Goal: Transaction & Acquisition: Purchase product/service

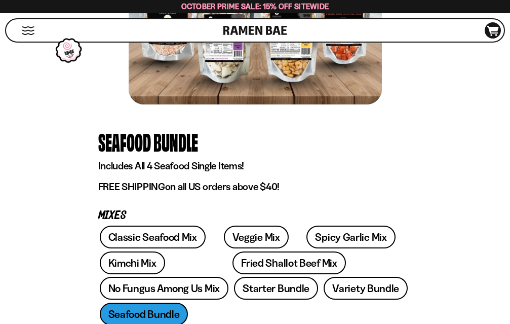
scroll to position [203, 0]
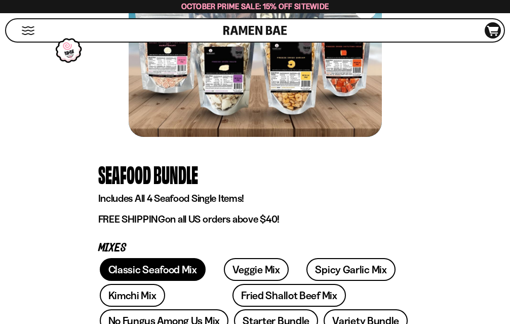
drag, startPoint x: 147, startPoint y: 269, endPoint x: 103, endPoint y: 247, distance: 49.2
click at [147, 270] on link "Classic Seafood Mix" at bounding box center [153, 269] width 106 height 23
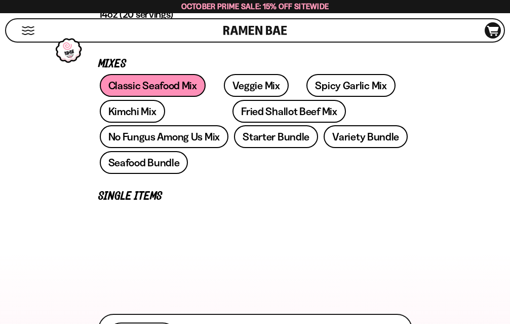
scroll to position [405, 0]
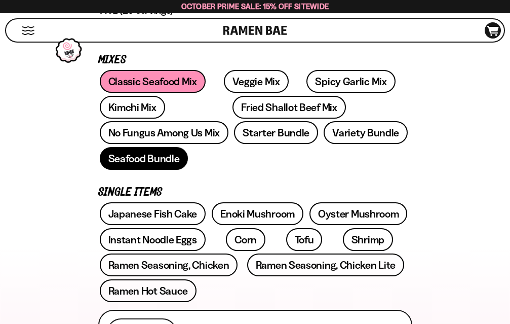
click at [189, 147] on link "Seafood Bundle" at bounding box center [144, 158] width 89 height 23
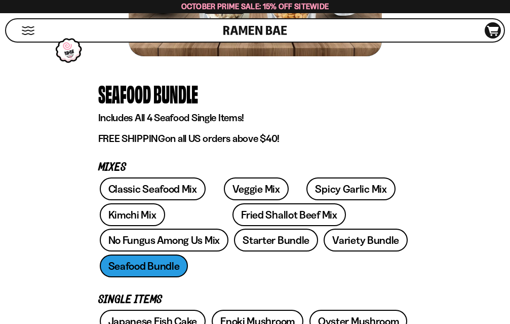
scroll to position [253, 0]
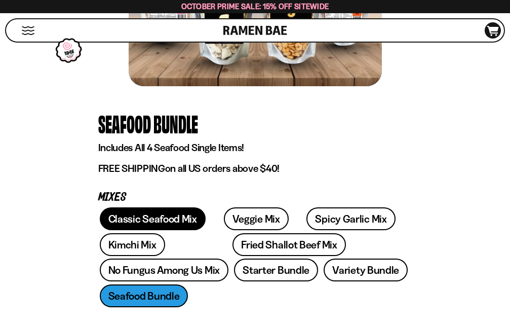
click at [154, 218] on link "Classic Seafood Mix" at bounding box center [153, 218] width 106 height 23
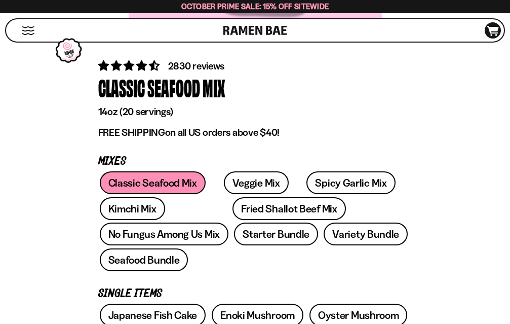
scroll to position [456, 0]
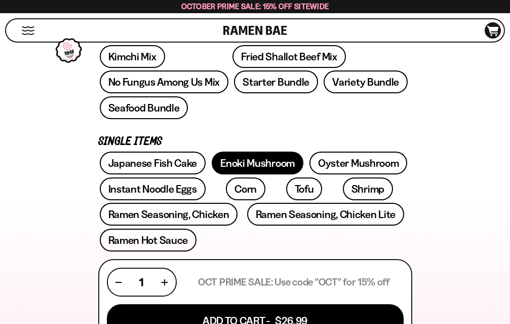
click at [269, 152] on link "Enoki Mushroom" at bounding box center [258, 163] width 92 height 23
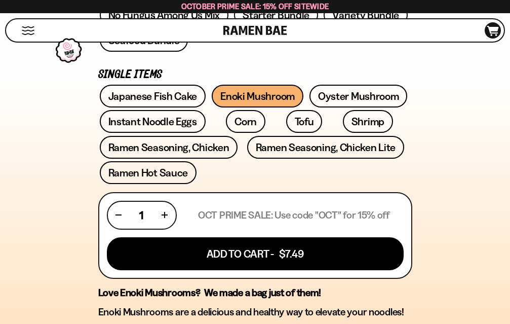
scroll to position [507, 0]
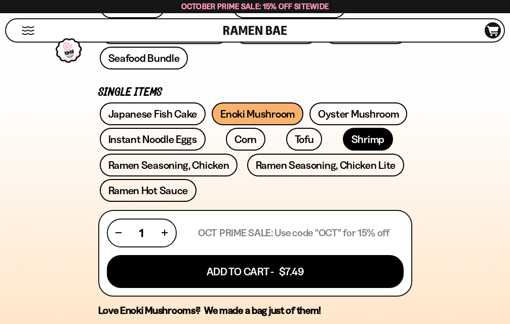
click at [343, 128] on link "Shrimp" at bounding box center [368, 139] width 50 height 23
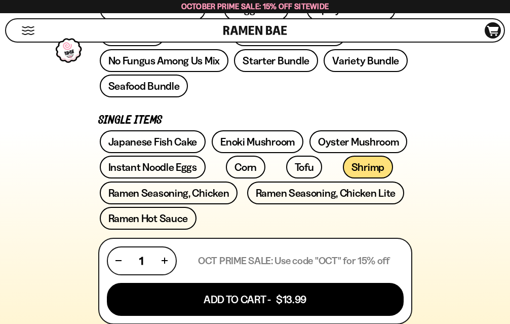
scroll to position [456, 0]
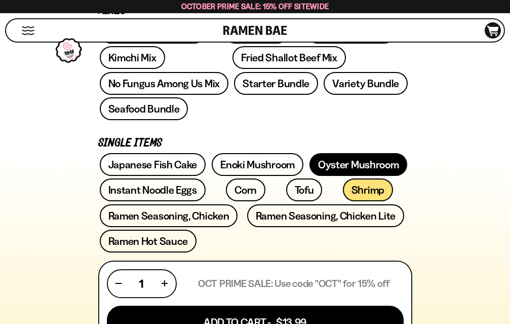
click at [348, 153] on link "Oyster Mushroom" at bounding box center [359, 164] width 98 height 23
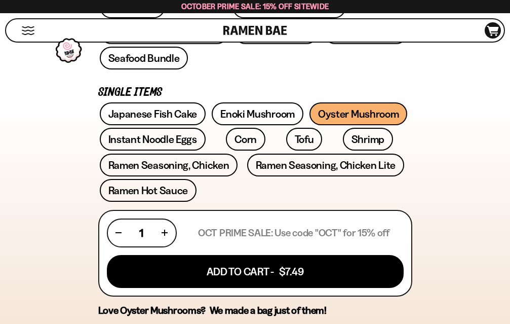
scroll to position [456, 0]
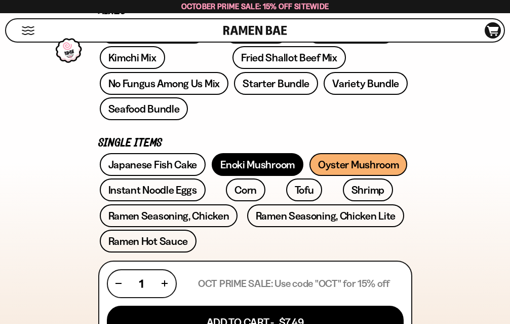
click at [224, 153] on link "Enoki Mushroom" at bounding box center [258, 164] width 92 height 23
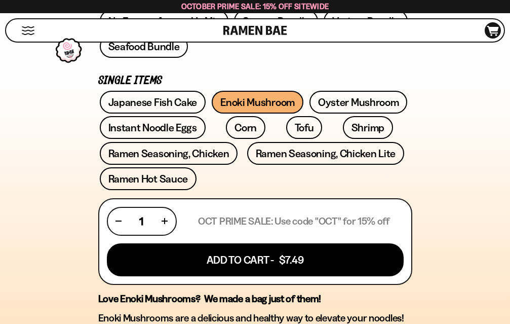
scroll to position [405, 0]
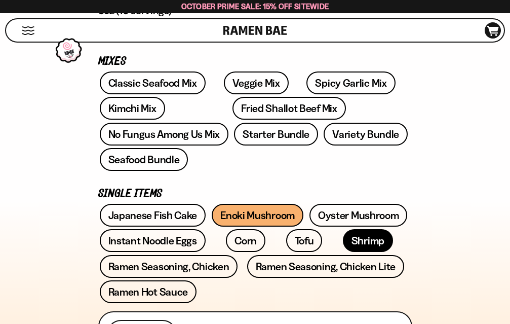
click at [343, 229] on link "Shrimp" at bounding box center [368, 240] width 50 height 23
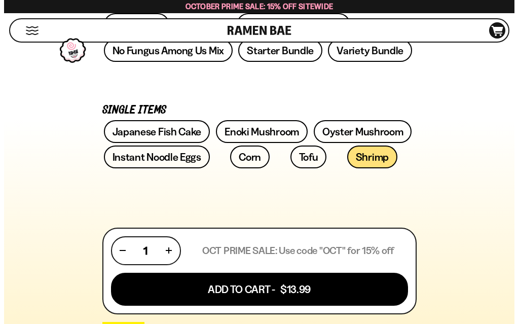
scroll to position [507, 0]
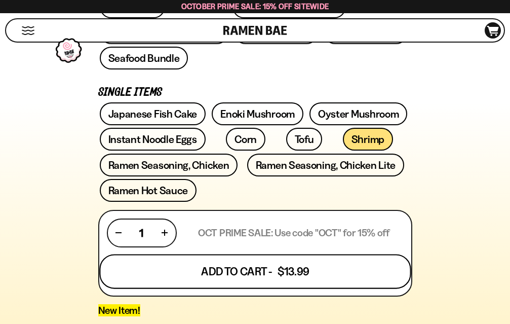
click at [313, 254] on button "Add To Cart - $13.99" at bounding box center [255, 271] width 312 height 34
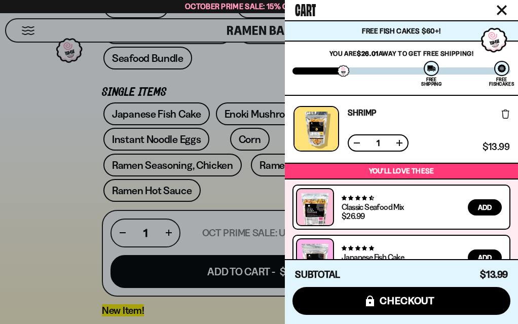
click at [485, 210] on span "Add" at bounding box center [485, 207] width 14 height 7
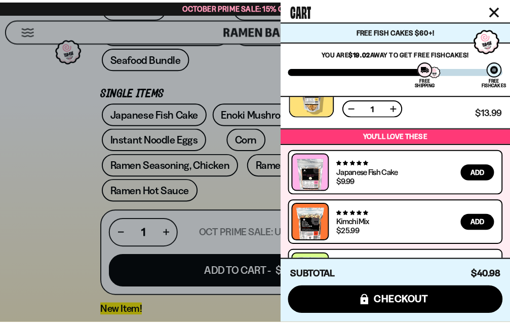
scroll to position [140, 0]
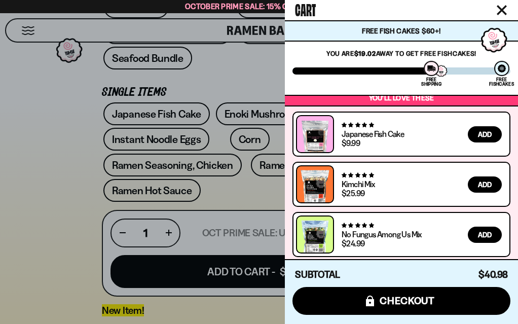
click at [68, 208] on div at bounding box center [259, 162] width 518 height 324
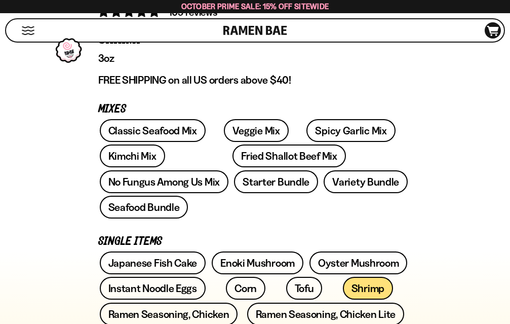
scroll to position [405, 0]
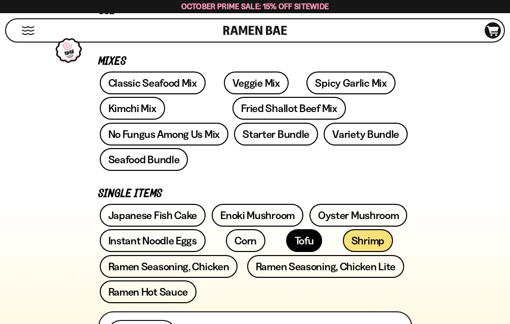
click at [286, 229] on link "Tofu" at bounding box center [304, 240] width 36 height 23
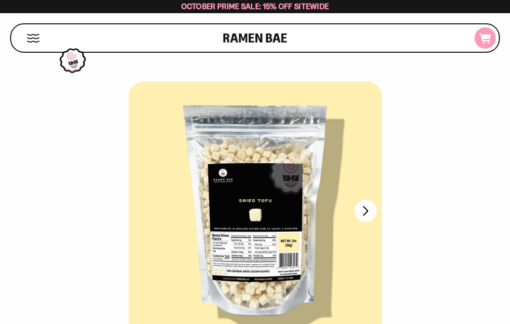
click at [485, 42] on icon at bounding box center [486, 38] width 12 height 10
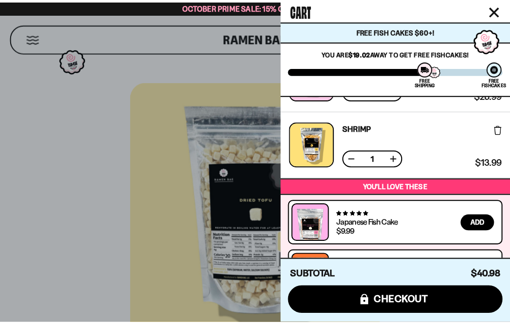
scroll to position [140, 0]
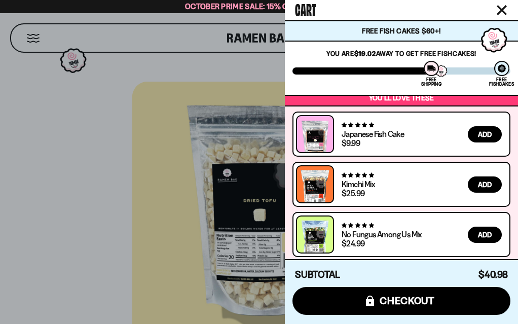
click at [113, 217] on div at bounding box center [259, 162] width 518 height 324
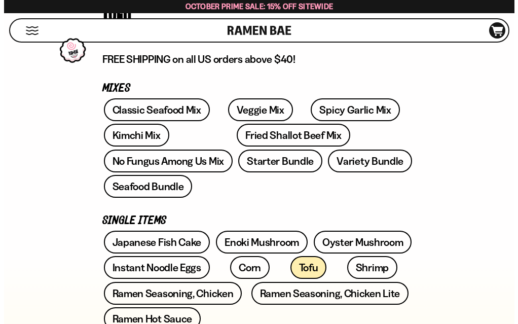
scroll to position [507, 0]
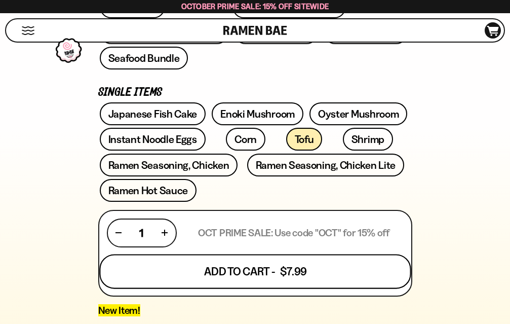
click at [303, 254] on button "Add To Cart - $7.99" at bounding box center [255, 271] width 312 height 34
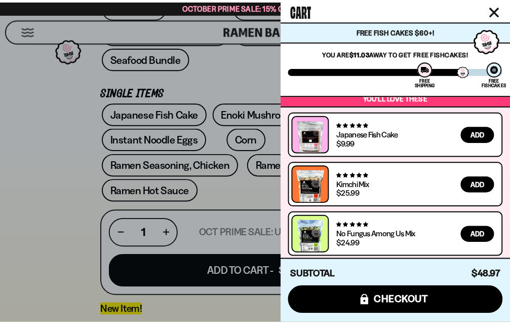
scroll to position [0, 0]
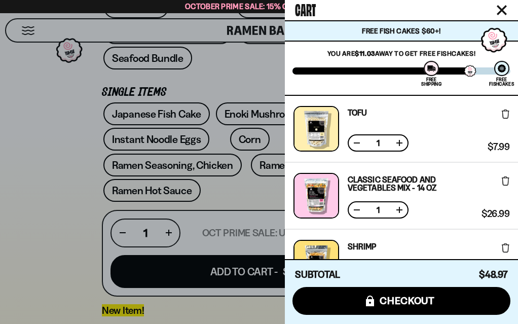
click at [52, 186] on div at bounding box center [259, 162] width 518 height 324
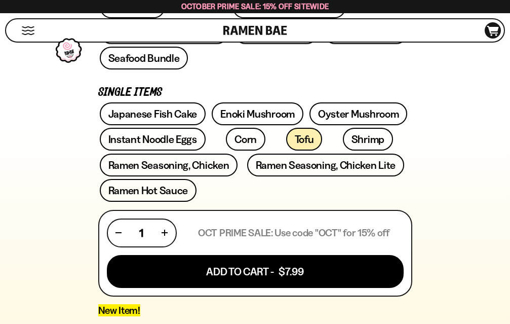
click at [494, 36] on span "D0381C2F-513E-4F90-8A41-6F0A75DCBAAA" at bounding box center [492, 33] width 27 height 10
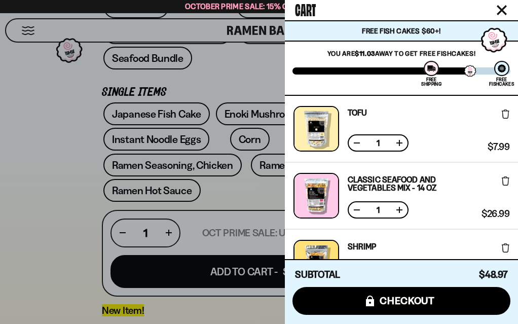
click at [31, 190] on div at bounding box center [259, 162] width 518 height 324
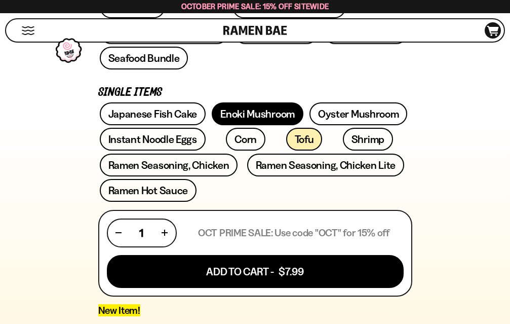
click at [261, 102] on link "Enoki Mushroom" at bounding box center [258, 113] width 92 height 23
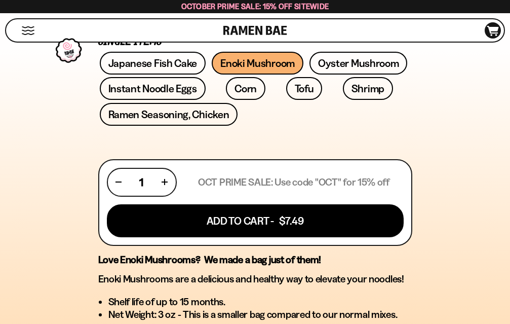
scroll to position [355, 0]
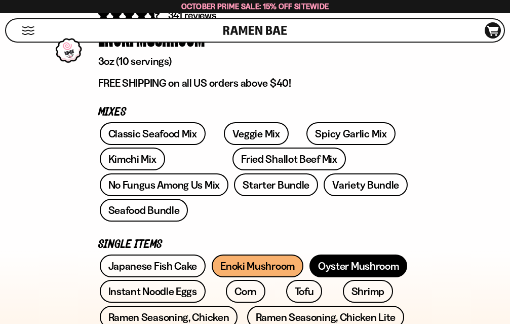
click at [365, 254] on link "Oyster Mushroom" at bounding box center [359, 265] width 98 height 23
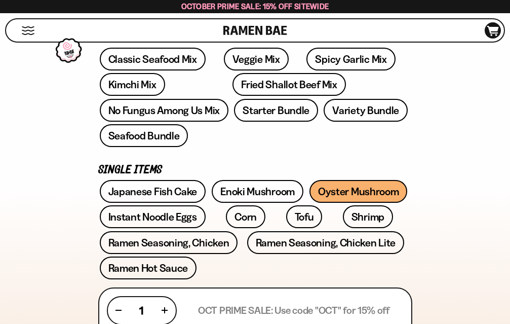
scroll to position [405, 0]
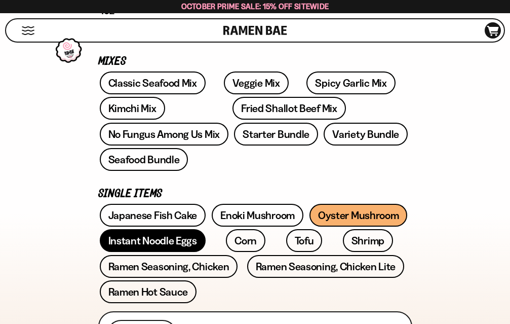
click at [146, 229] on link "Instant Noodle Eggs" at bounding box center [153, 240] width 106 height 23
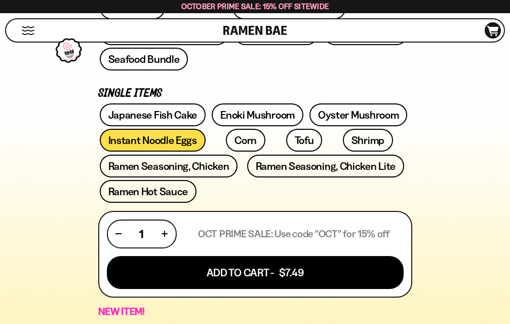
scroll to position [507, 0]
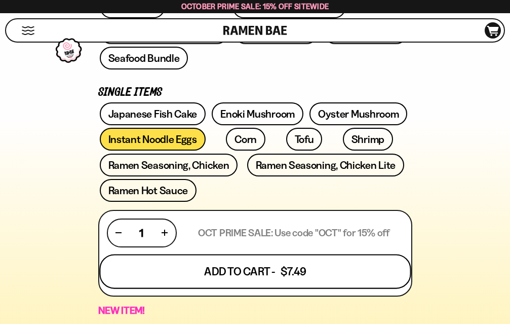
click at [255, 254] on button "Add To Cart - $7.49" at bounding box center [255, 271] width 312 height 34
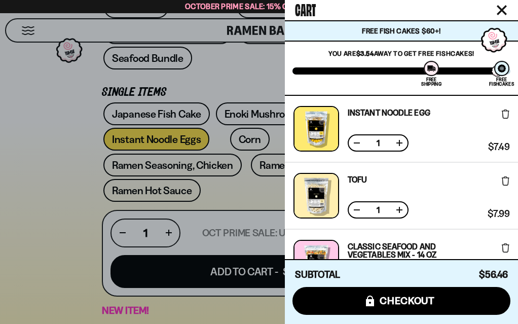
click at [70, 219] on div at bounding box center [259, 162] width 518 height 324
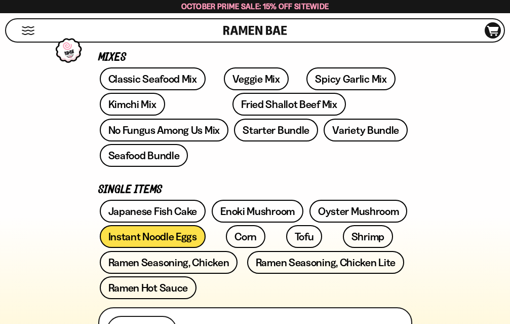
scroll to position [405, 0]
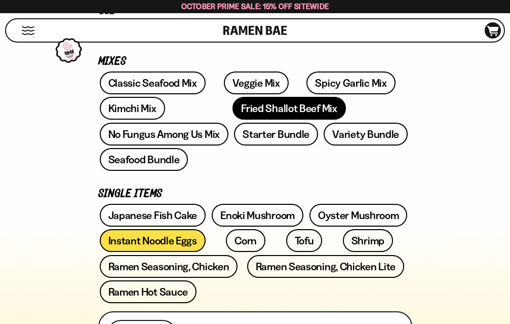
click at [233, 106] on link "Fried Shallot Beef Mix" at bounding box center [289, 108] width 113 height 23
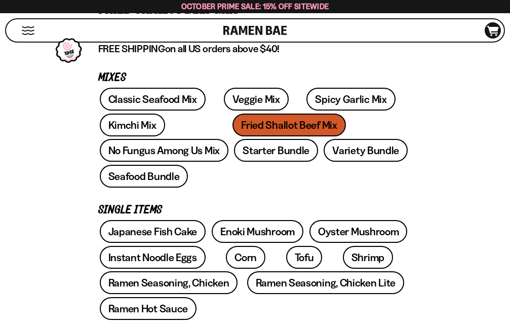
scroll to position [405, 0]
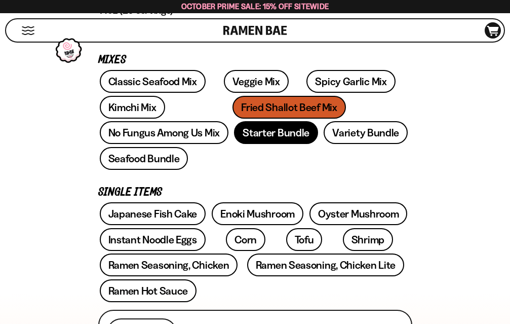
click at [234, 133] on link "Starter Bundle" at bounding box center [276, 132] width 84 height 23
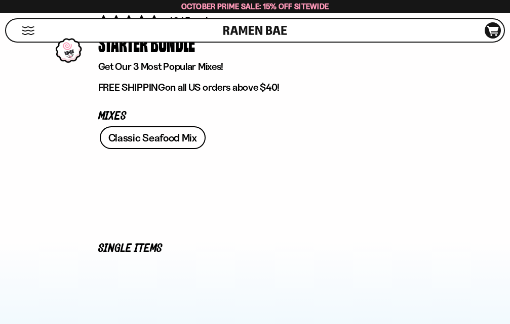
scroll to position [355, 0]
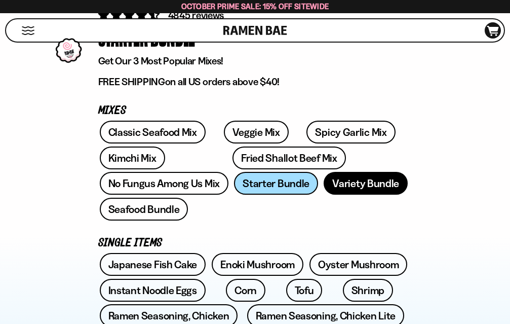
click at [324, 189] on link "Variety Bundle" at bounding box center [366, 183] width 84 height 23
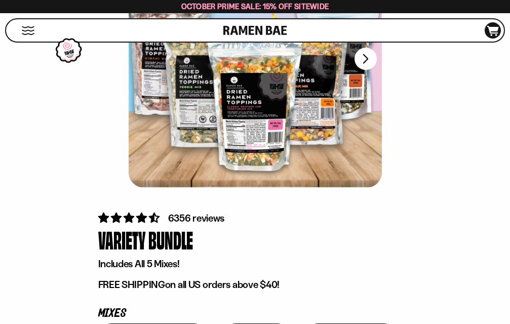
scroll to position [304, 0]
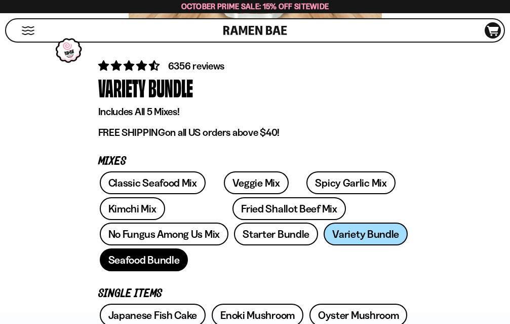
click at [189, 248] on link "Seafood Bundle" at bounding box center [144, 259] width 89 height 23
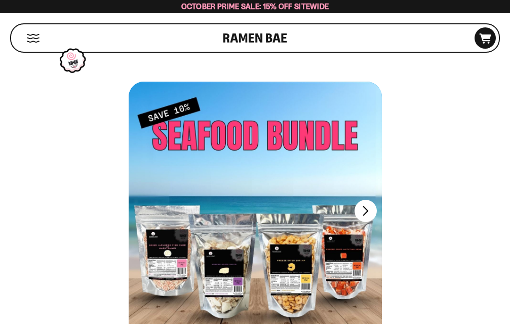
click at [35, 39] on button "Mobile Menu Trigger" at bounding box center [33, 38] width 14 height 9
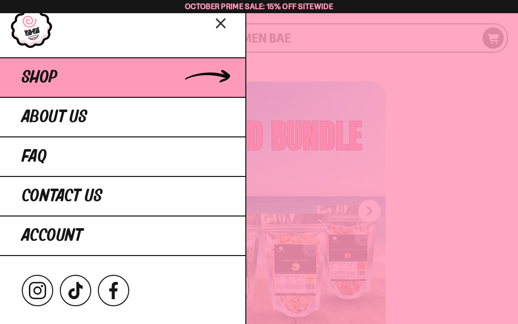
click at [51, 70] on span "Shop" at bounding box center [39, 77] width 35 height 18
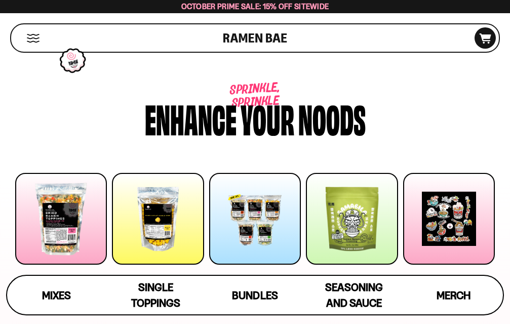
scroll to position [51, 0]
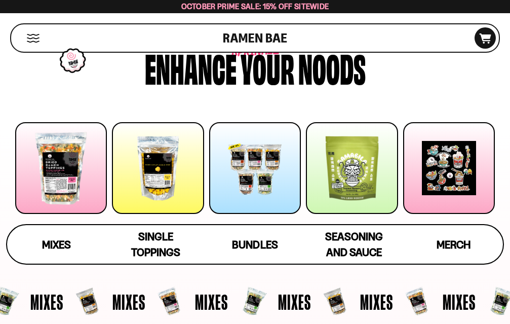
click at [162, 179] on div at bounding box center [158, 168] width 92 height 92
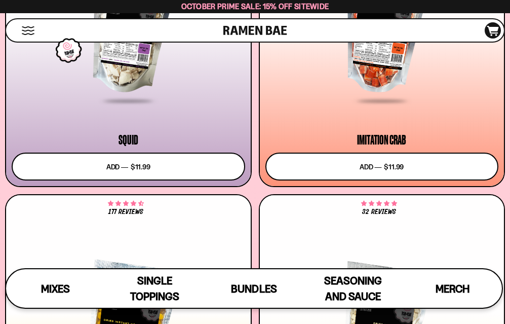
scroll to position [1741, 0]
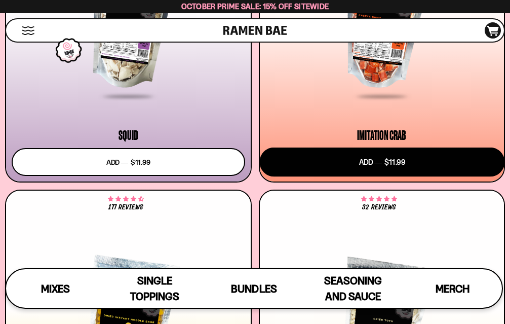
click at [365, 158] on button "Add to cart Add ― Regular price $11.99 Regular price Sale price $11.99 Unit pri…" at bounding box center [381, 161] width 245 height 29
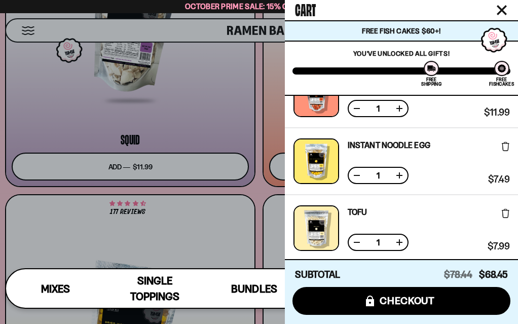
scroll to position [50, 0]
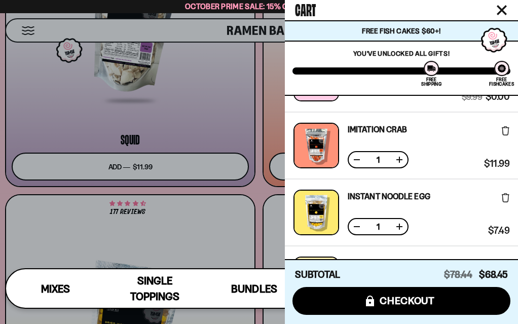
click at [355, 227] on button at bounding box center [357, 226] width 10 height 10
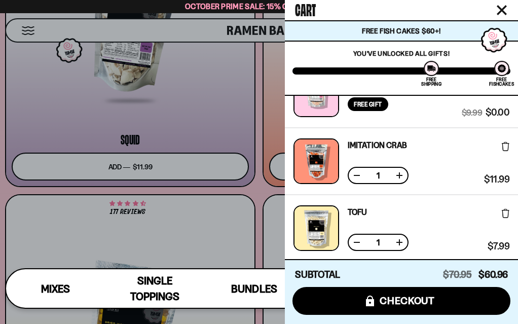
scroll to position [0, 0]
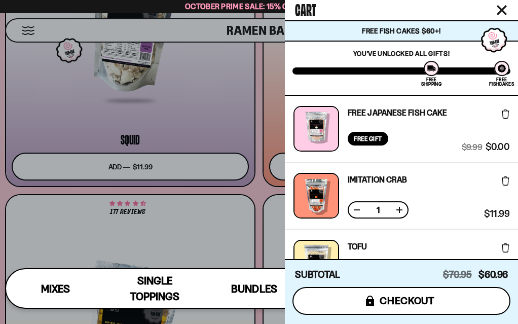
click at [420, 295] on span "checkout" at bounding box center [407, 300] width 55 height 11
